Goal: Communication & Community: Answer question/provide support

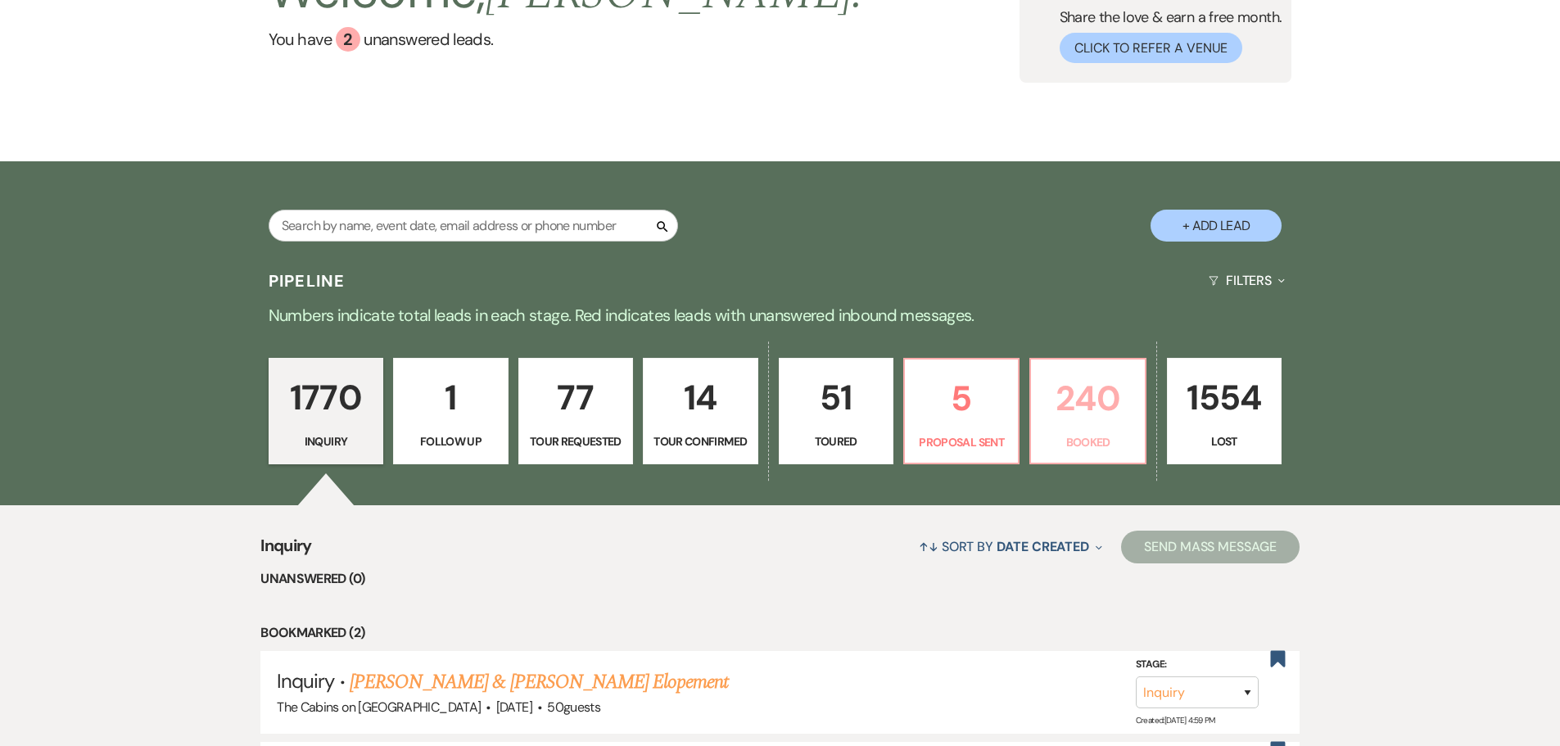
click at [1081, 426] on p "240" at bounding box center [1087, 398] width 93 height 55
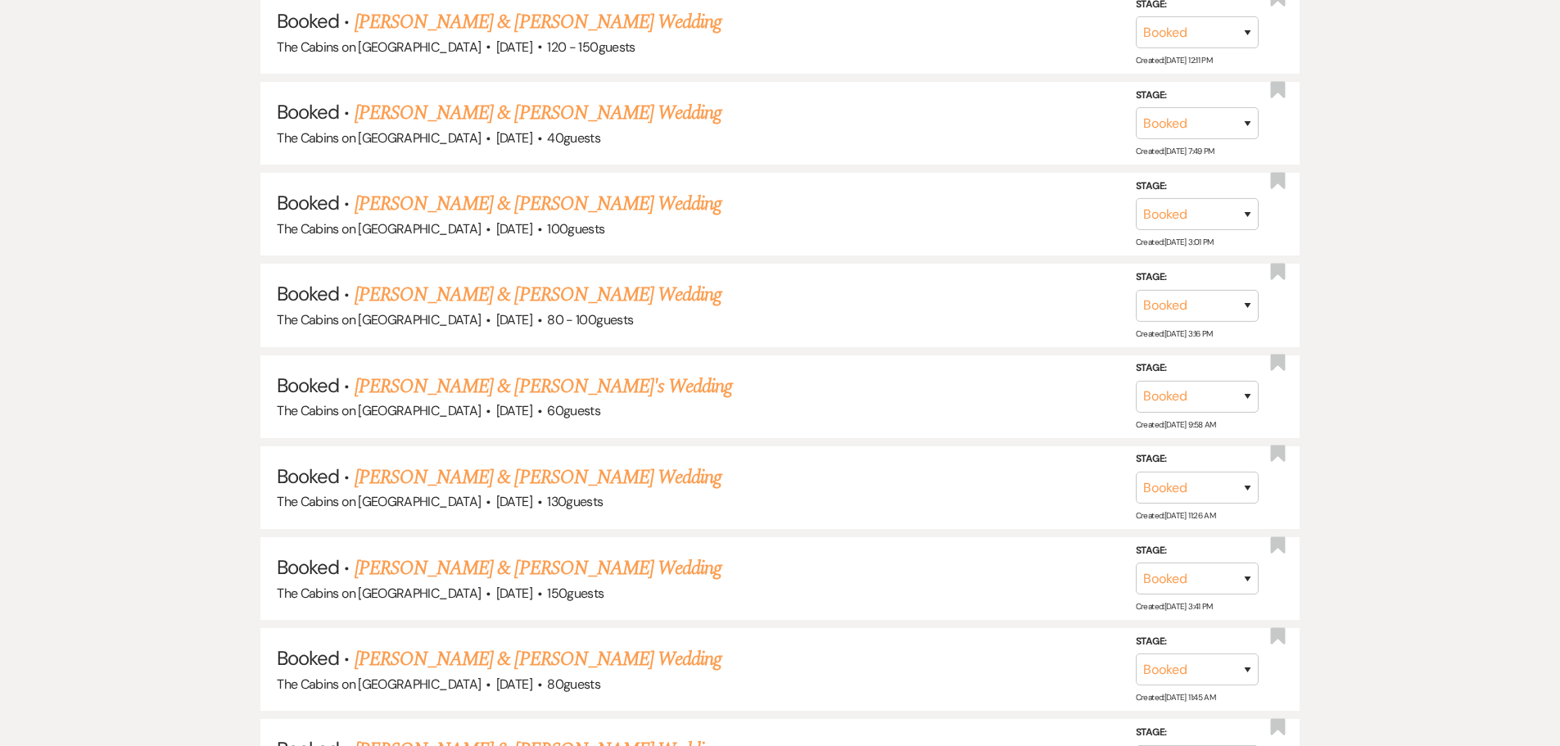
scroll to position [1883, 0]
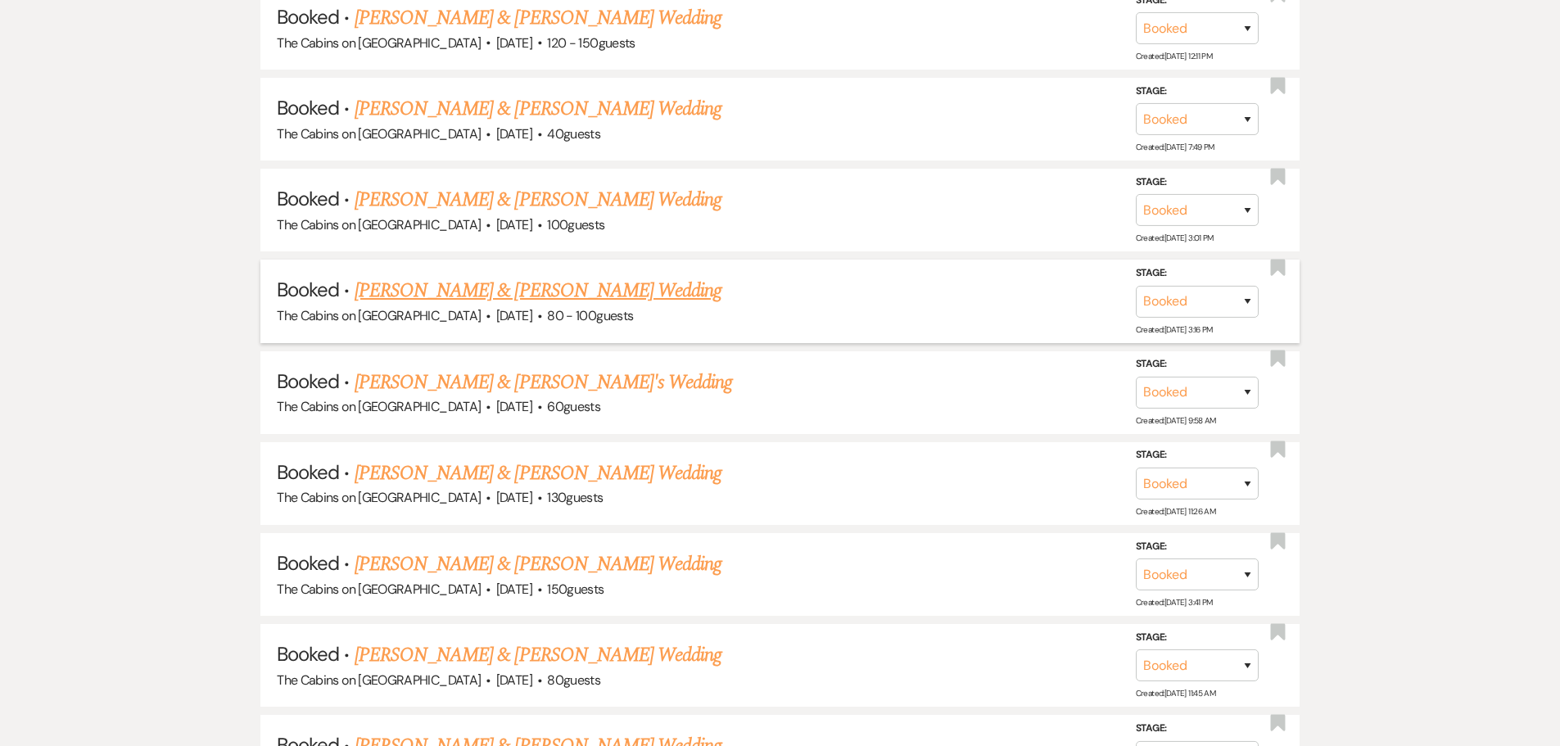
click at [450, 305] on link "[PERSON_NAME] & [PERSON_NAME] Wedding" at bounding box center [538, 290] width 367 height 29
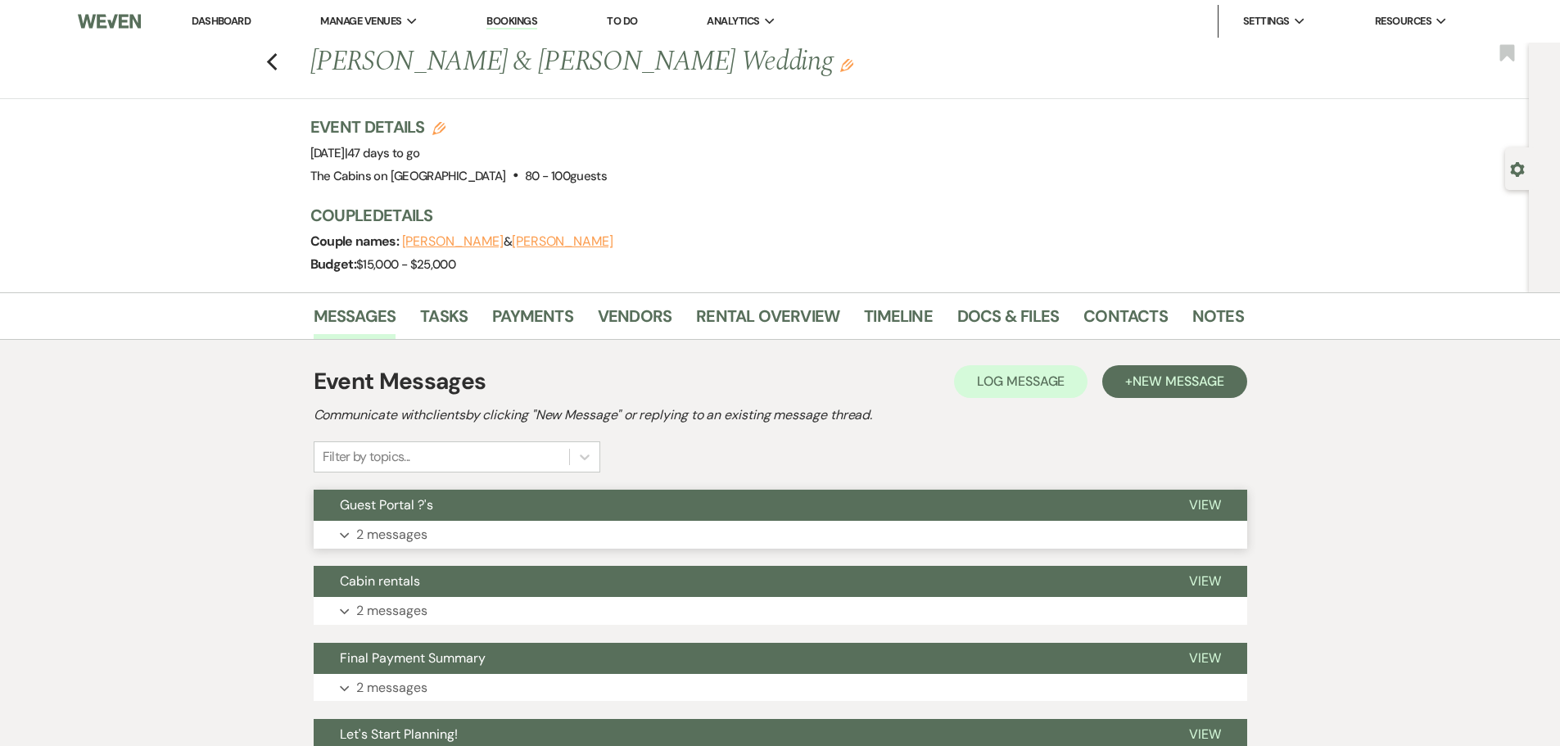
click at [403, 545] on p "2 messages" at bounding box center [391, 534] width 71 height 21
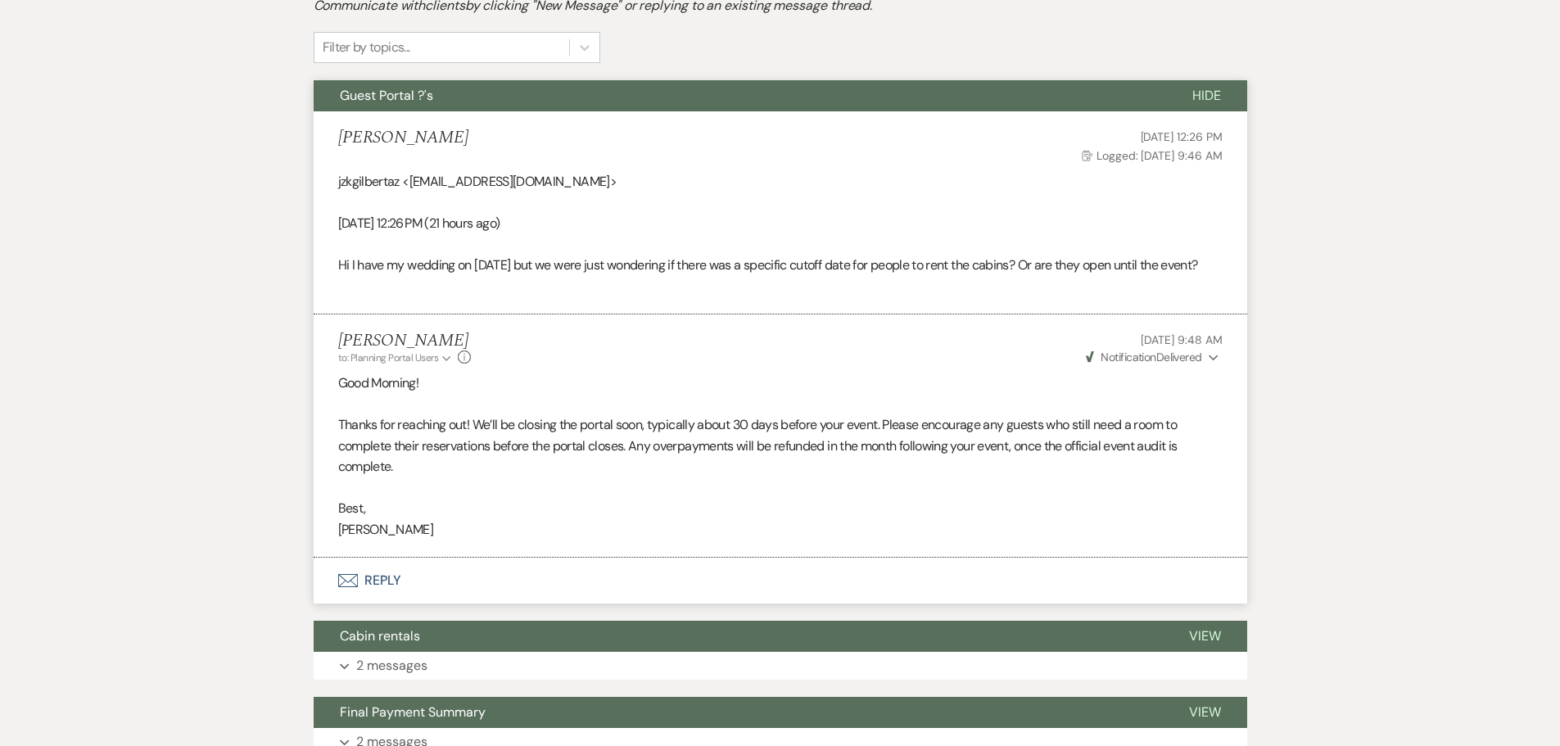
scroll to position [819, 0]
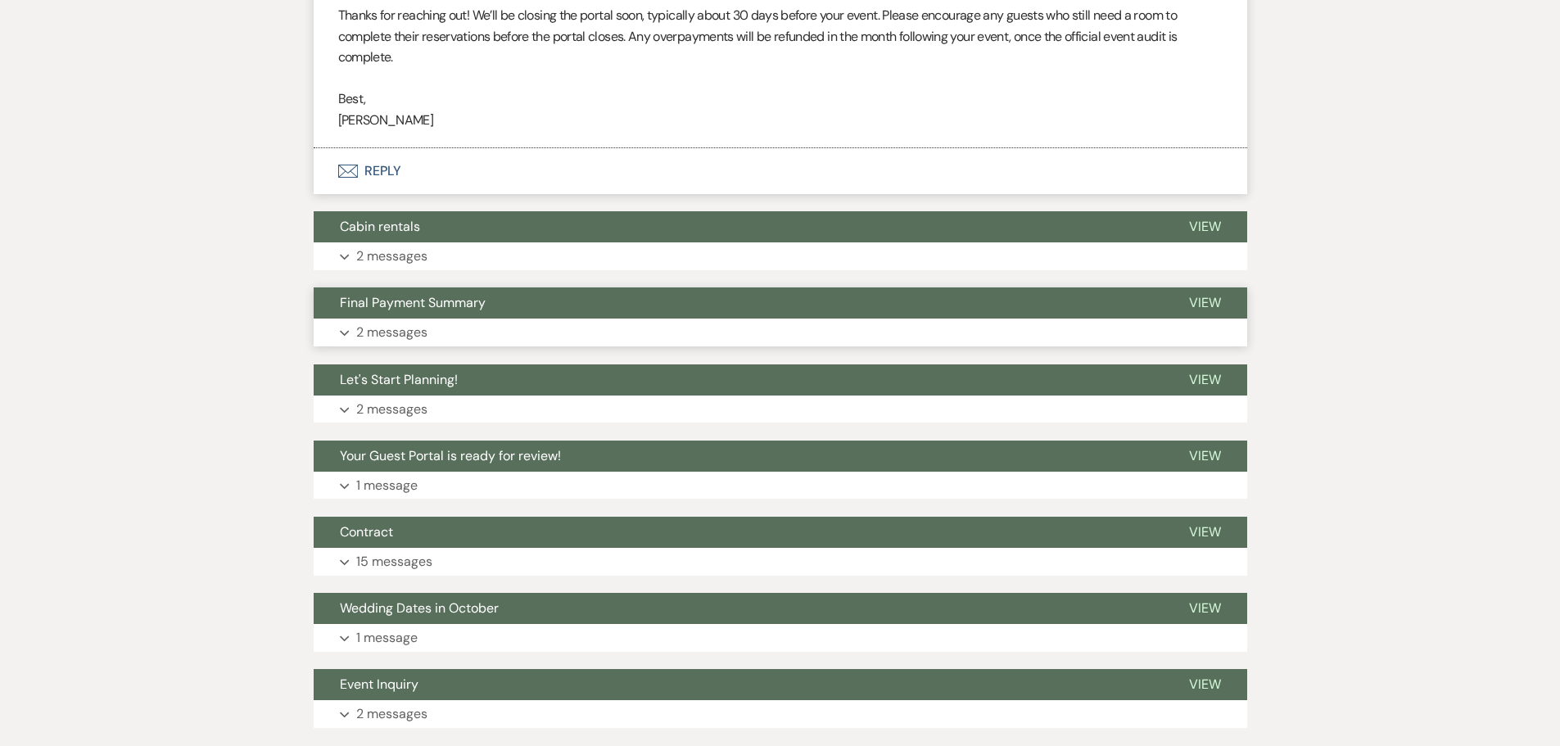
click at [402, 343] on p "2 messages" at bounding box center [391, 332] width 71 height 21
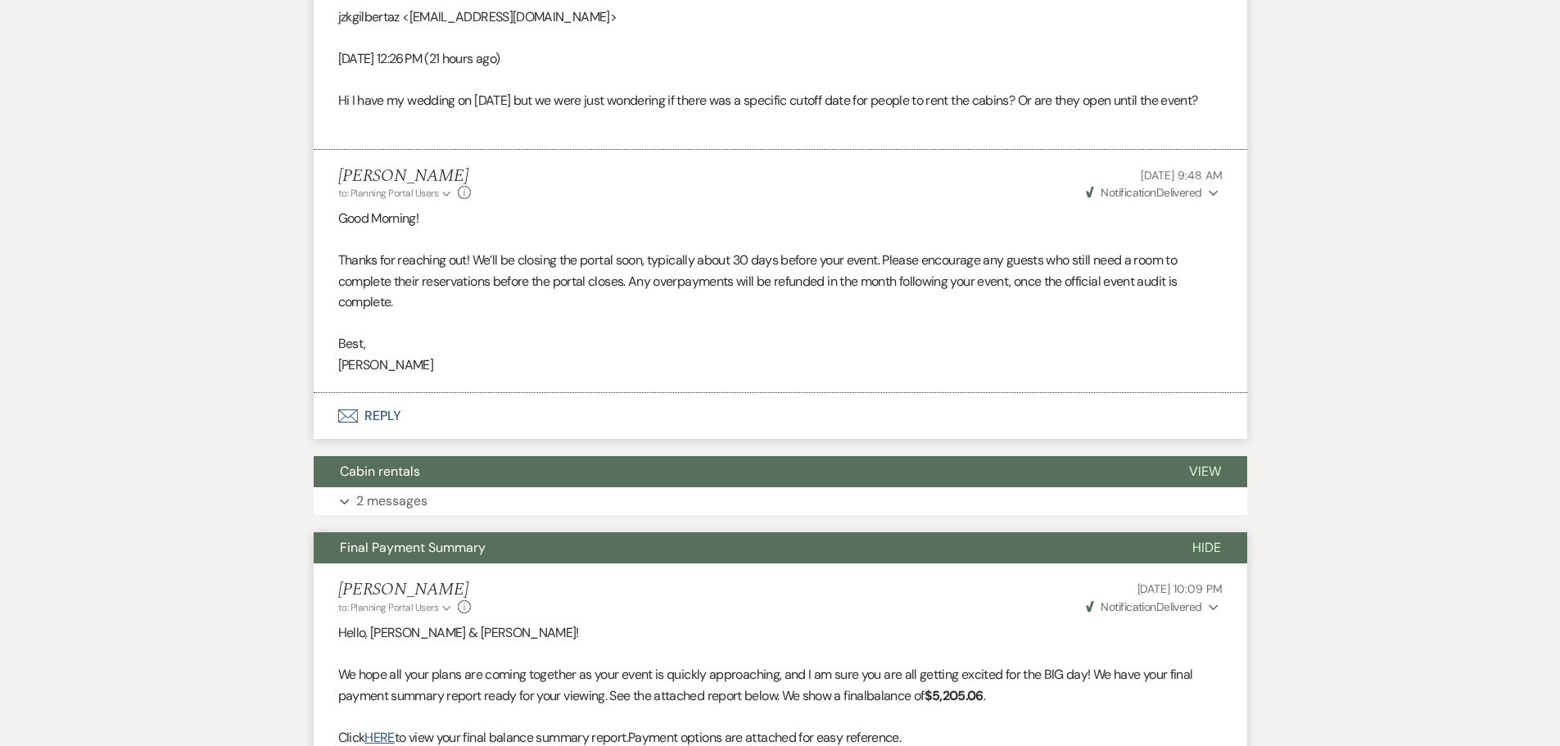
scroll to position [573, 0]
click at [1197, 557] on span "Hide" at bounding box center [1206, 548] width 29 height 17
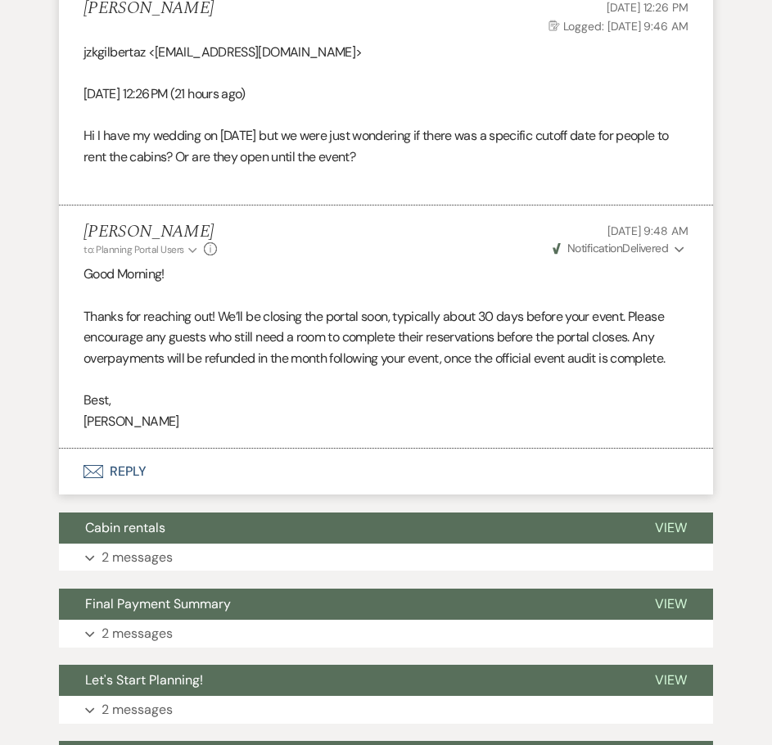
scroll to position [539, 0]
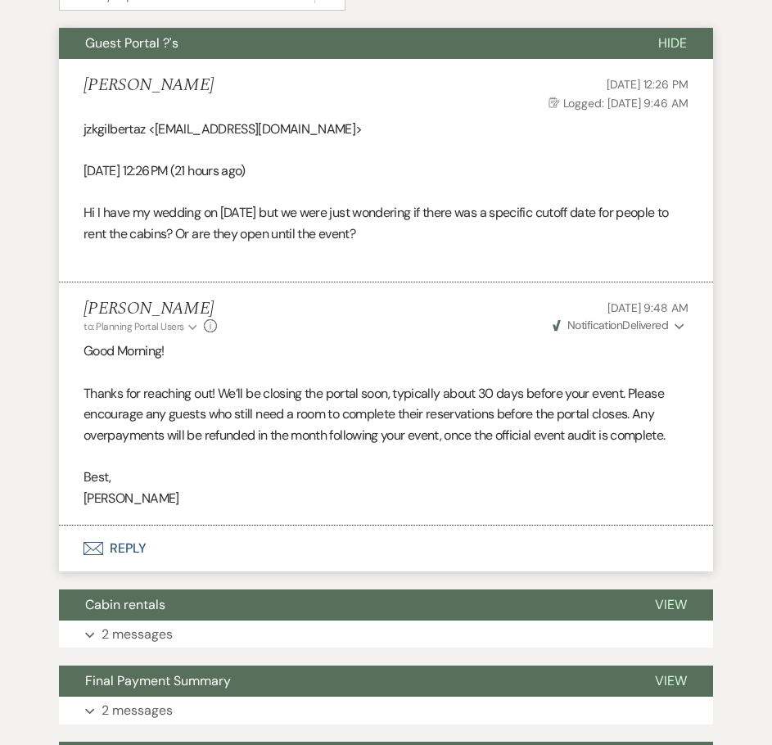
click at [662, 52] on span "Hide" at bounding box center [672, 42] width 29 height 17
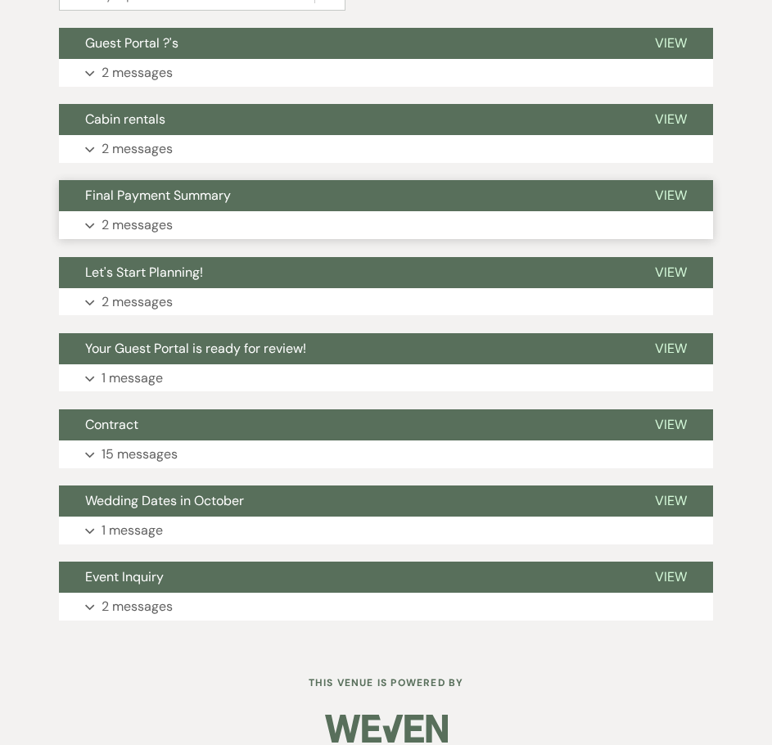
click at [164, 236] on p "2 messages" at bounding box center [137, 225] width 71 height 21
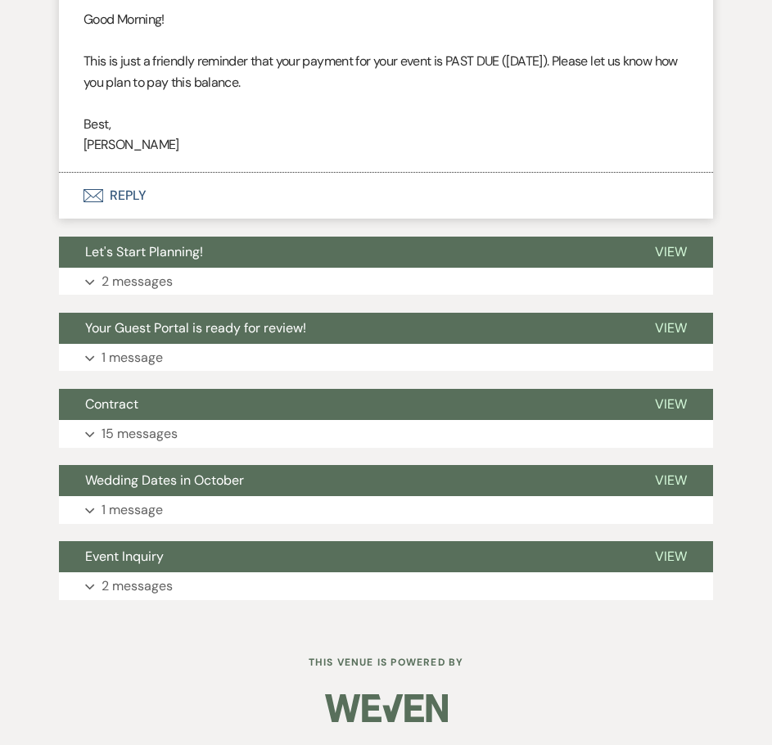
click at [143, 219] on button "Envelope Reply" at bounding box center [386, 196] width 654 height 46
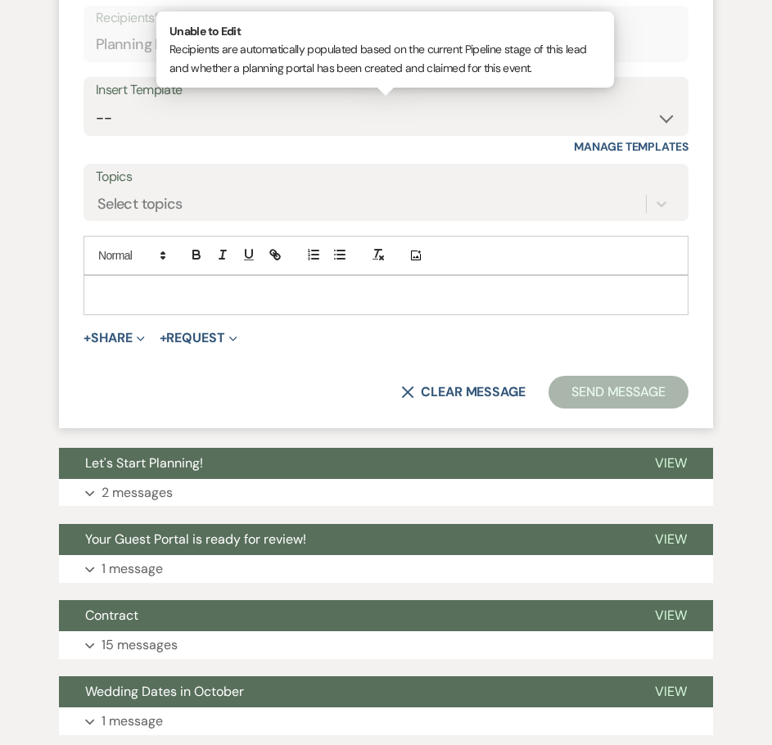
scroll to position [1382, 0]
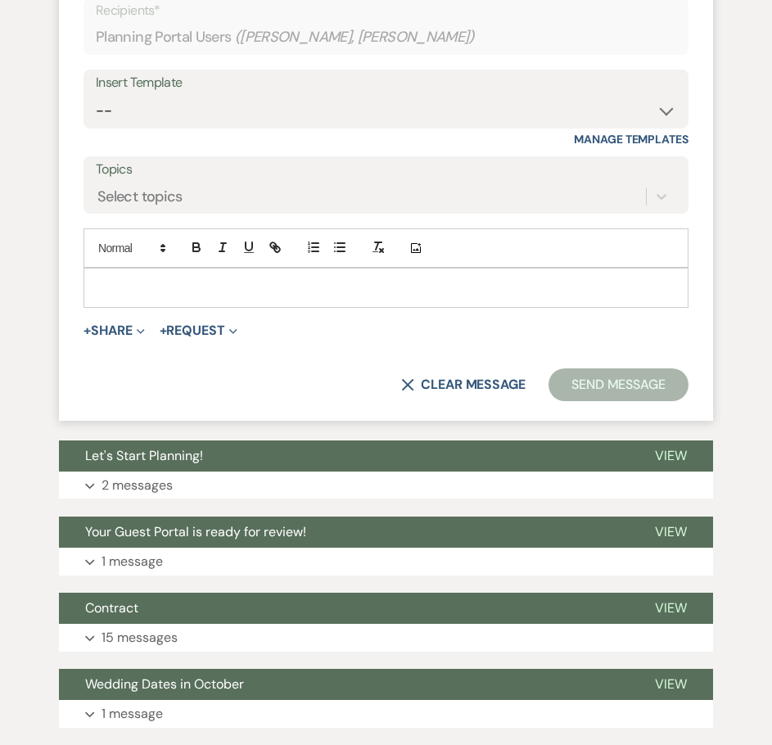
click at [125, 296] on p at bounding box center [386, 287] width 579 height 18
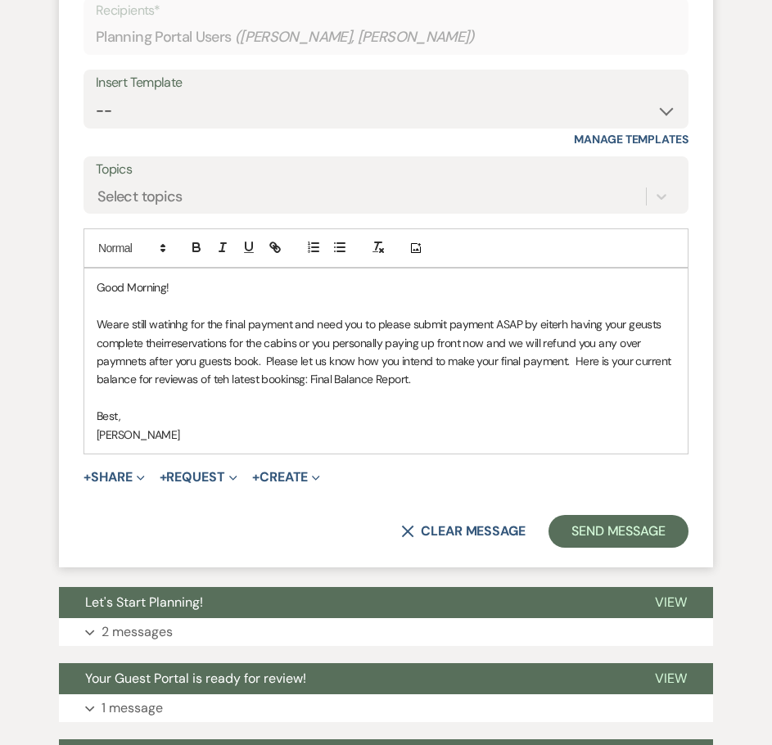
click at [114, 389] on p "Weare still watinhg for the final payment and need you to please submit payment…" at bounding box center [386, 352] width 579 height 74
click at [178, 389] on p "We are still watinhg for the final payment and need you to please submit paymen…" at bounding box center [386, 352] width 579 height 74
drag, startPoint x: 454, startPoint y: 594, endPoint x: 351, endPoint y: 599, distance: 102.5
click at [351, 389] on p "We are still waiting for the final payment and need you to please submit paymen…" at bounding box center [386, 352] width 579 height 74
click at [277, 255] on icon "button" at bounding box center [275, 247] width 15 height 15
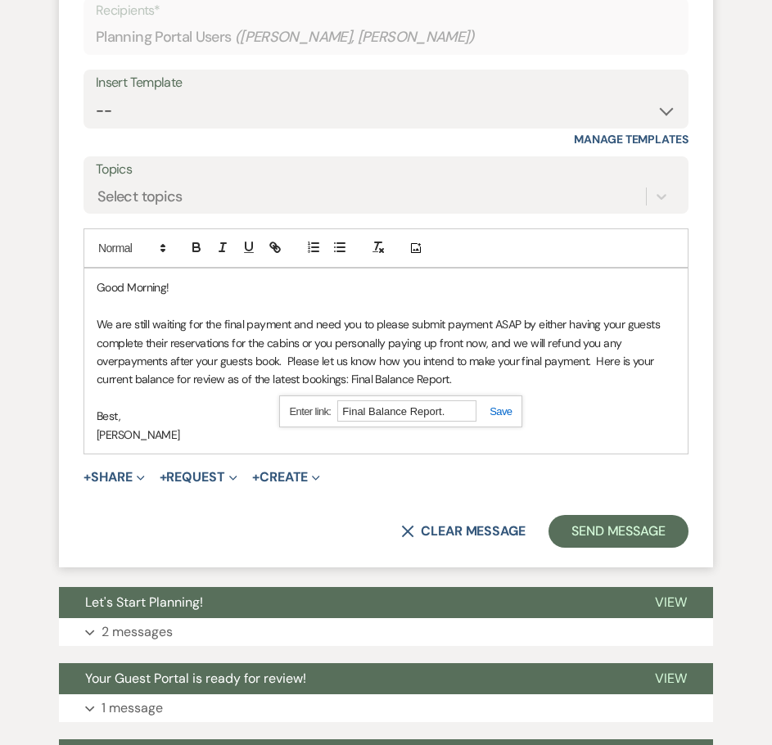
paste input "either having your guests complete their reservations for the cabins or you per…"
type input "either having your guests complete their reservations for the cabins or you per…"
drag, startPoint x: 474, startPoint y: 625, endPoint x: 251, endPoint y: 623, distance: 222.7
click at [251, 454] on div "Good Morning! We are still waiting for the final payment and need you to please…" at bounding box center [386, 361] width 605 height 187
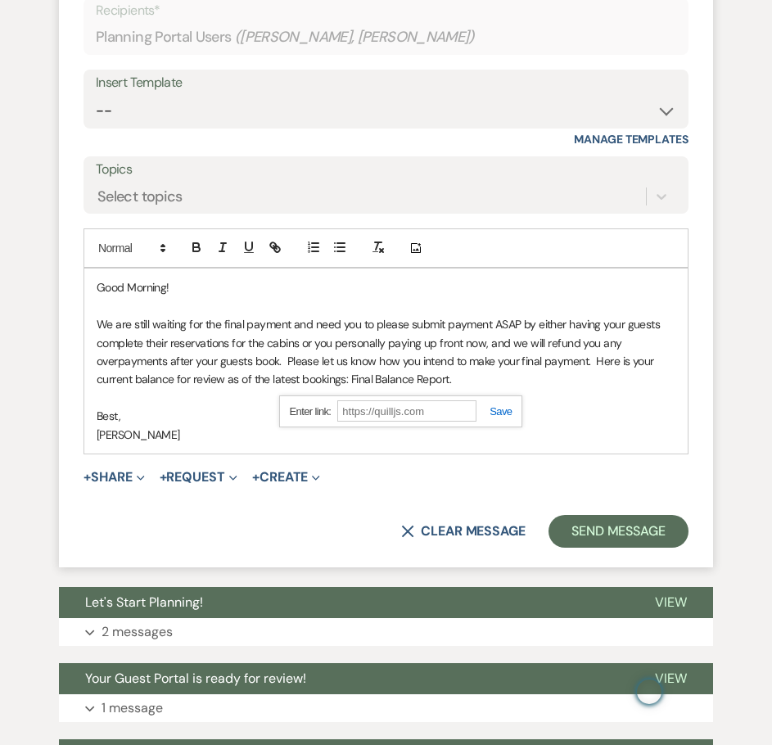
click at [383, 422] on input "text" at bounding box center [406, 410] width 139 height 21
paste input "[URL][DOMAIN_NAME]"
type input "[URL][DOMAIN_NAME]"
click at [501, 418] on link at bounding box center [494, 411] width 35 height 12
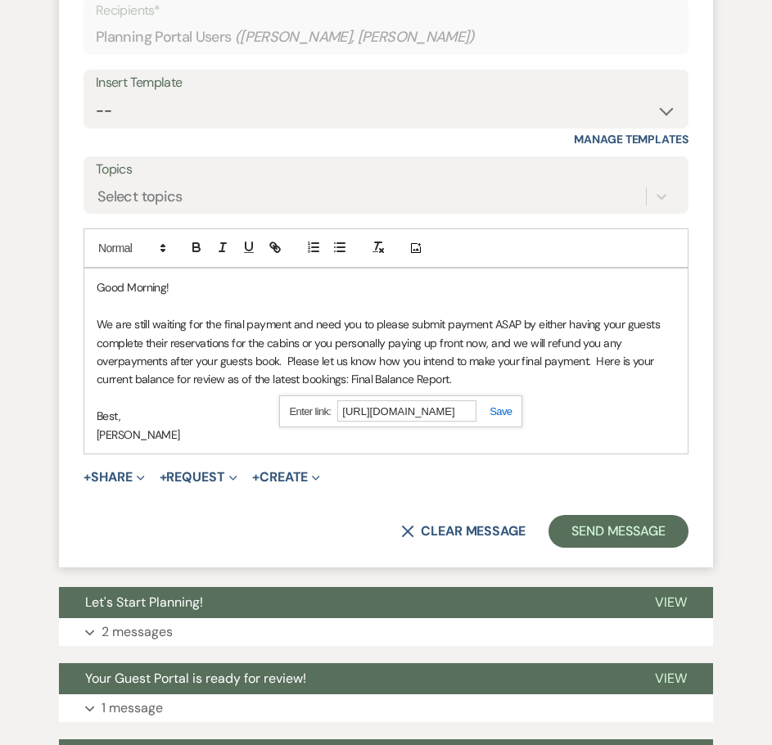
scroll to position [0, 0]
click at [400, 386] on link "Final Balance Report." at bounding box center [398, 379] width 100 height 15
click at [381, 422] on link "[URL][DOMAIN_NAME]" at bounding box center [355, 410] width 103 height 21
click at [179, 407] on p at bounding box center [386, 398] width 579 height 18
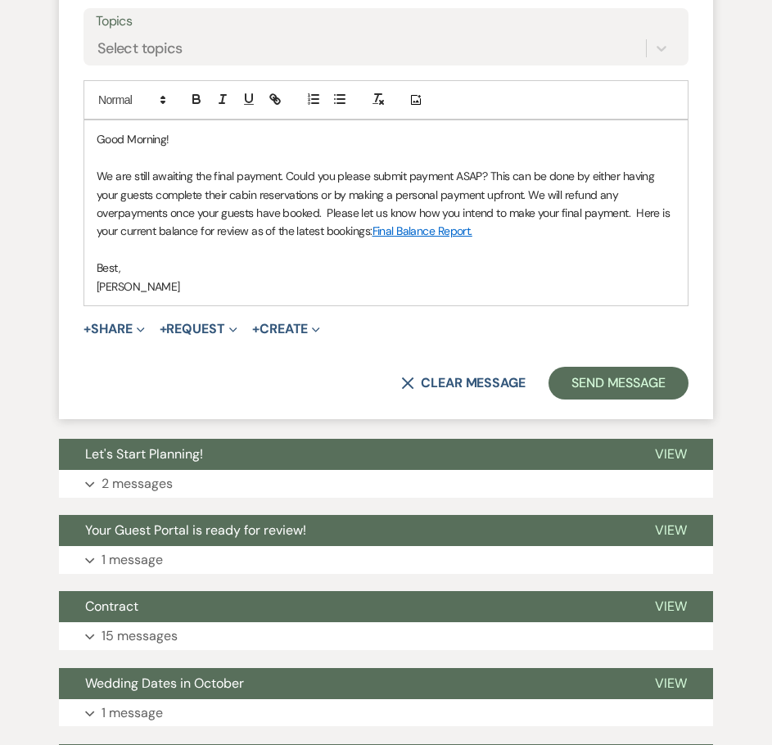
scroll to position [1546, 0]
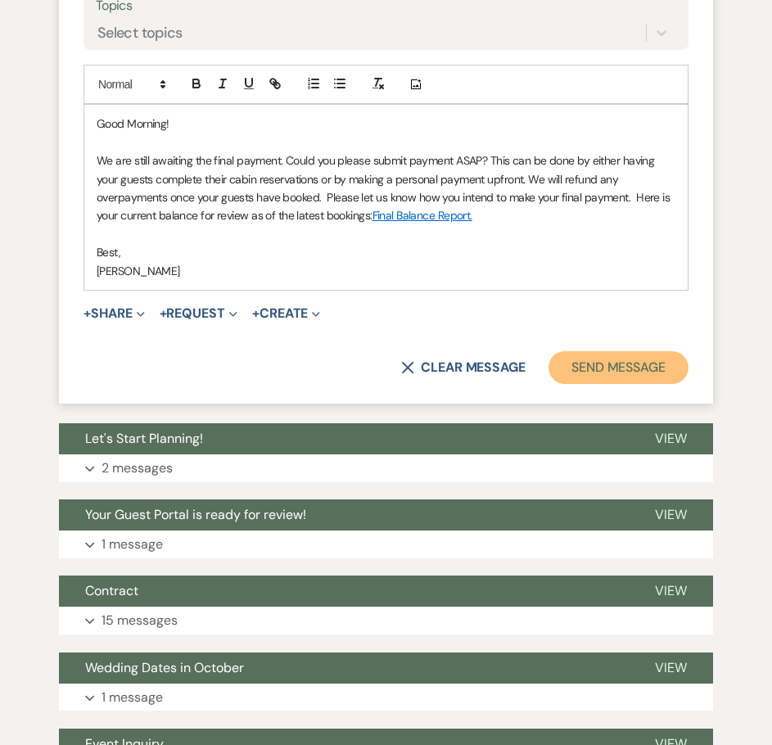
click at [630, 384] on button "Send Message" at bounding box center [619, 367] width 140 height 33
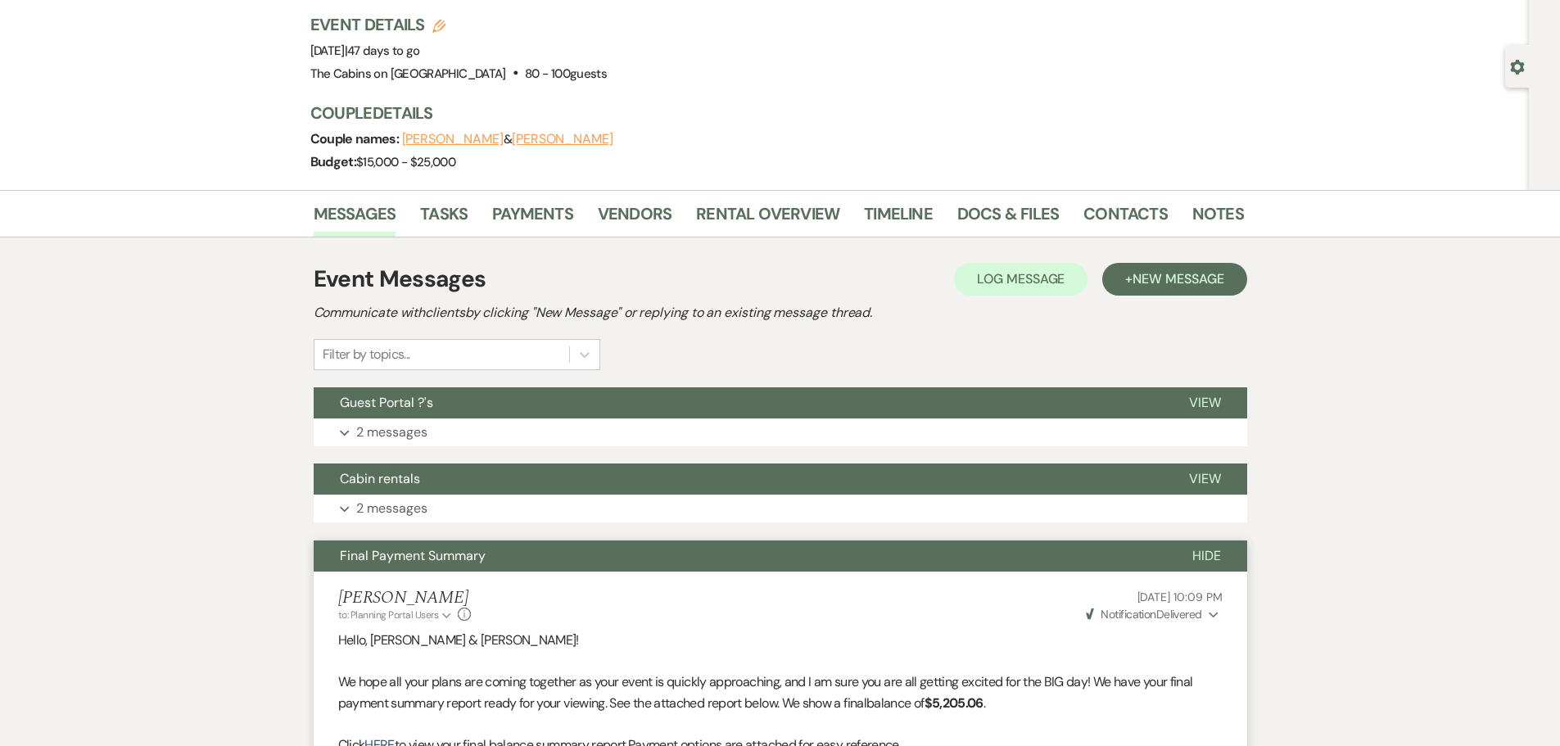
scroll to position [0, 0]
